Goal: Navigation & Orientation: Find specific page/section

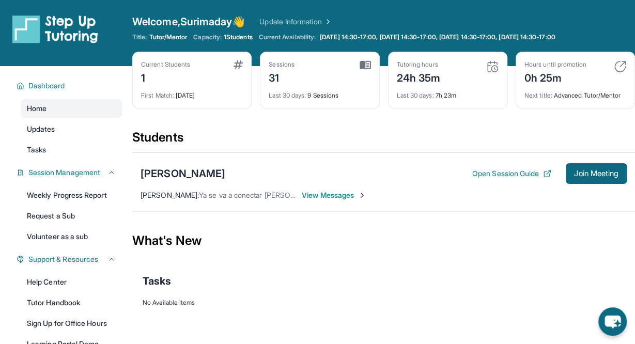
click at [617, 69] on img at bounding box center [620, 66] width 12 height 12
click at [598, 104] on div "Hours until promotion 0h 25m Next title : Advanced Tutor/Mentor" at bounding box center [575, 80] width 119 height 57
click at [594, 94] on div "Next title : Advanced Tutor/Mentor" at bounding box center [576, 92] width 102 height 14
click at [547, 95] on span "Next title :" at bounding box center [539, 95] width 28 height 8
click at [534, 65] on div "Hours until promotion" at bounding box center [556, 64] width 62 height 8
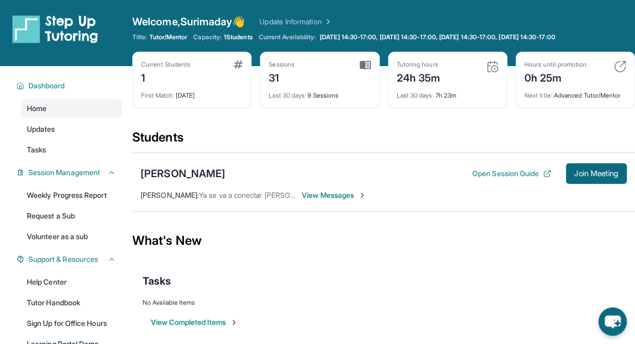
click at [433, 73] on div "24h 35m" at bounding box center [419, 77] width 44 height 17
click at [495, 68] on img at bounding box center [492, 66] width 12 height 12
click at [493, 70] on img at bounding box center [492, 66] width 12 height 12
click at [367, 64] on img at bounding box center [365, 64] width 11 height 9
